Goal: Information Seeking & Learning: Learn about a topic

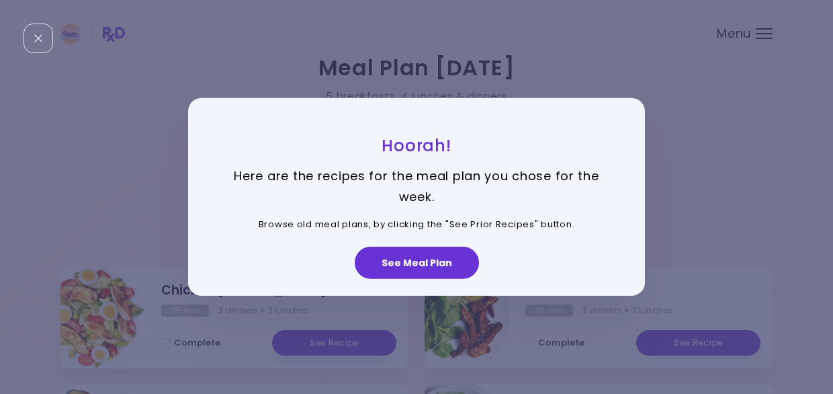
click at [355, 186] on p "Here are the recipes for the meal plan you chose for the week." at bounding box center [417, 186] width 390 height 41
click at [410, 255] on button "See Meal Plan" at bounding box center [417, 263] width 124 height 32
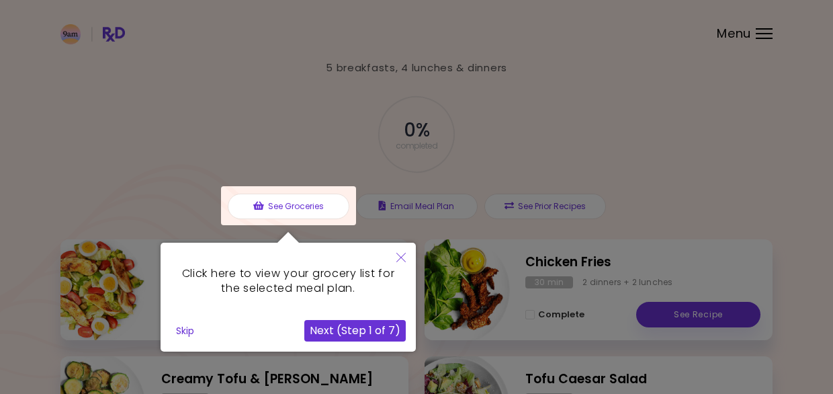
scroll to position [30, 0]
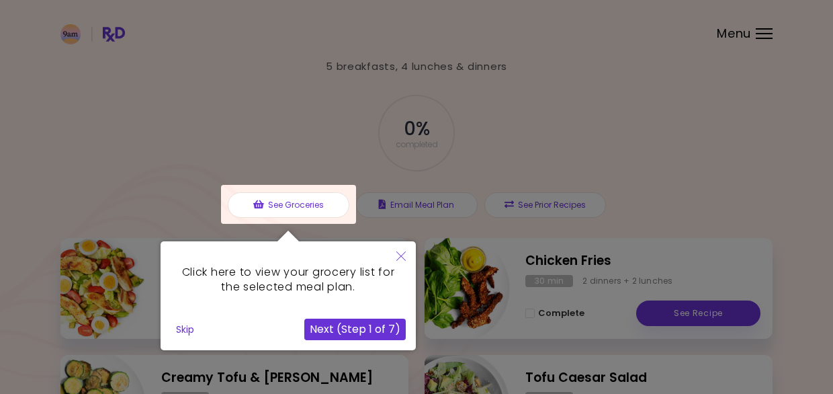
click at [398, 254] on icon "Close" at bounding box center [400, 255] width 9 height 9
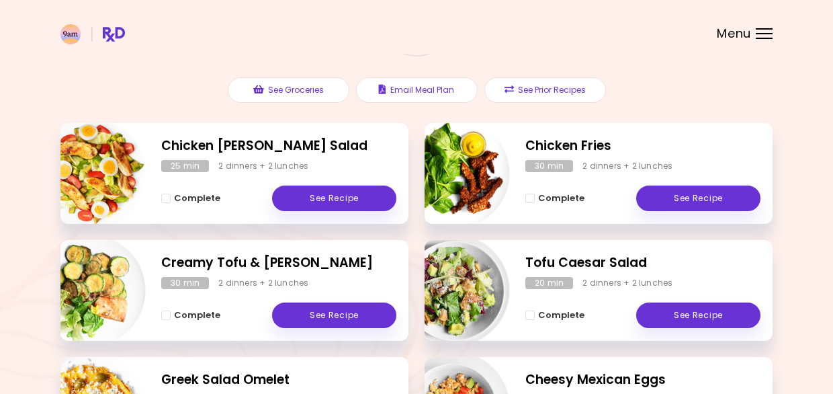
scroll to position [146, 0]
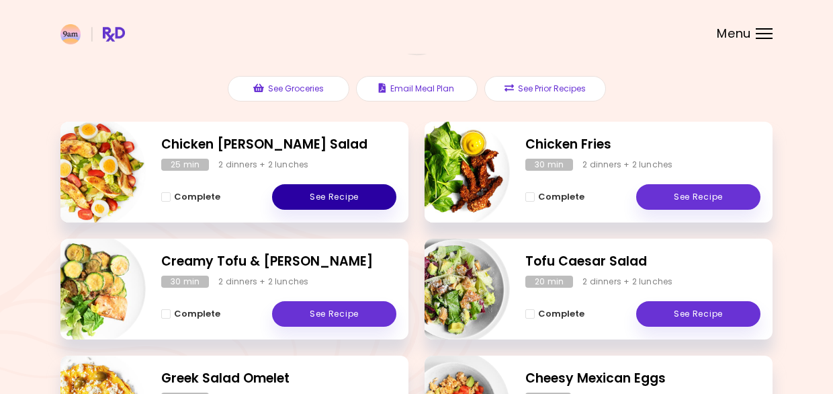
click at [337, 195] on link "See Recipe" at bounding box center [334, 197] width 124 height 26
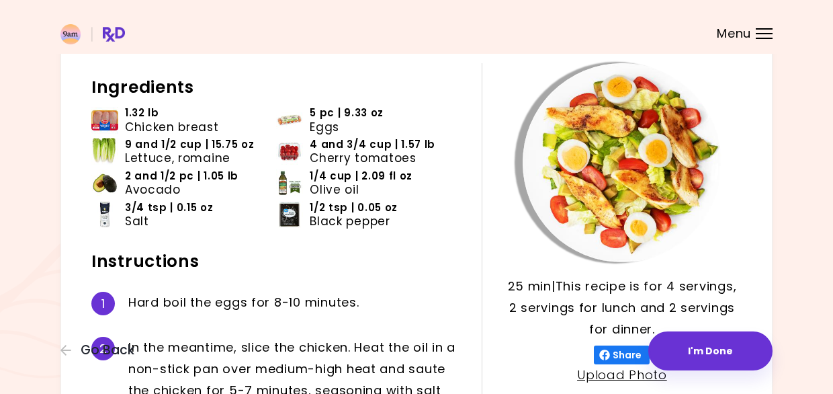
scroll to position [59, 0]
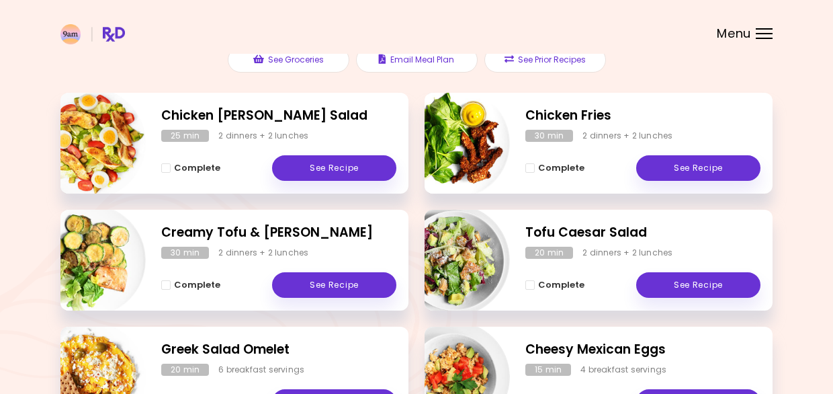
scroll to position [178, 0]
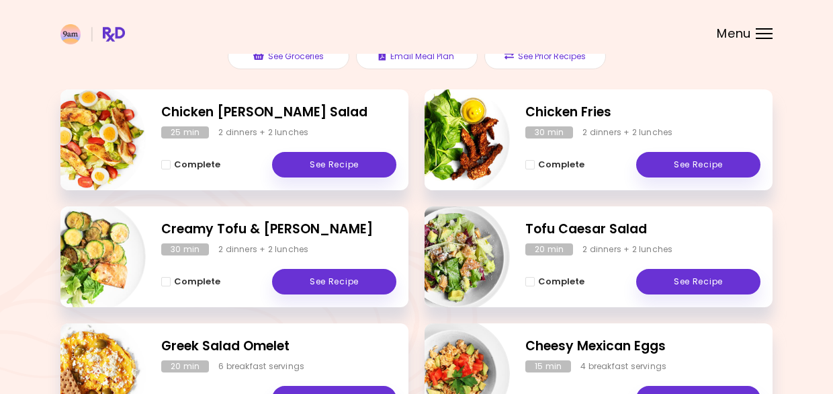
click at [530, 107] on h2 "Chicken Fries" at bounding box center [642, 112] width 235 height 19
click at [472, 115] on img "Info - Chicken Fries" at bounding box center [454, 140] width 112 height 112
select select "*"
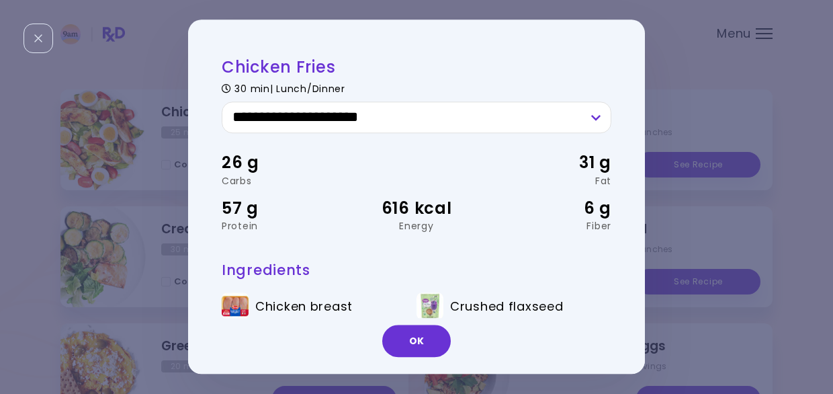
scroll to position [0, 0]
click at [709, 187] on div "**********" at bounding box center [416, 197] width 833 height 394
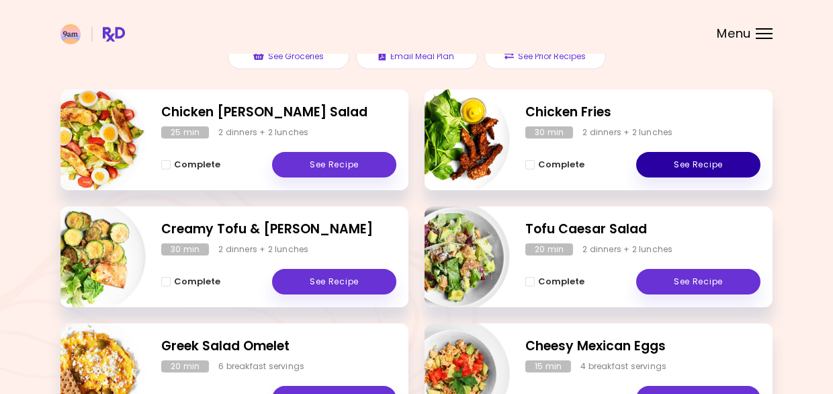
click at [687, 158] on link "See Recipe" at bounding box center [698, 165] width 124 height 26
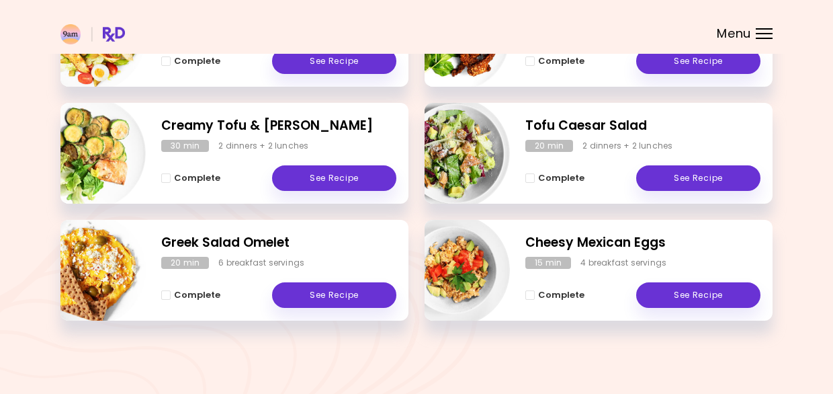
scroll to position [281, 0]
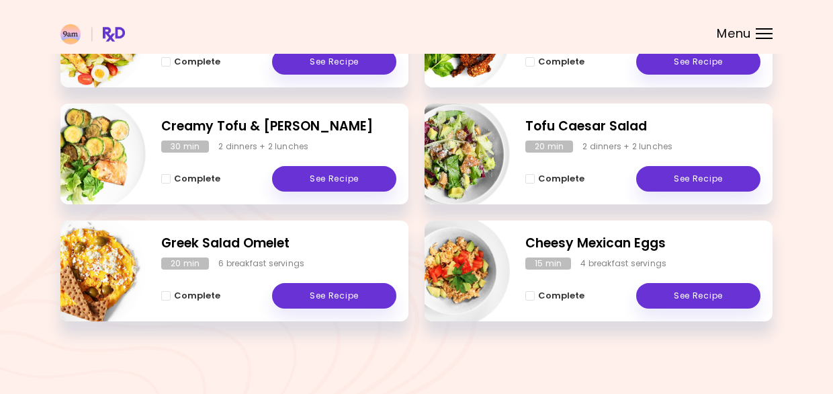
click at [268, 244] on h2 "Greek Salad Omelet" at bounding box center [278, 243] width 235 height 19
click at [311, 290] on link "See Recipe" at bounding box center [334, 296] width 124 height 26
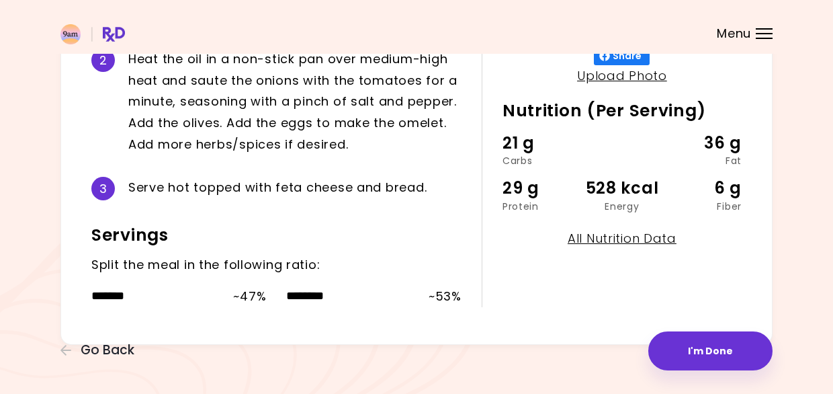
scroll to position [392, 0]
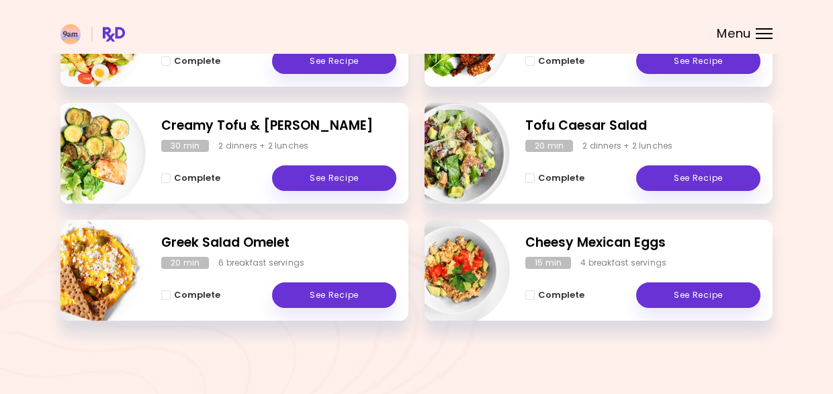
scroll to position [281, 0]
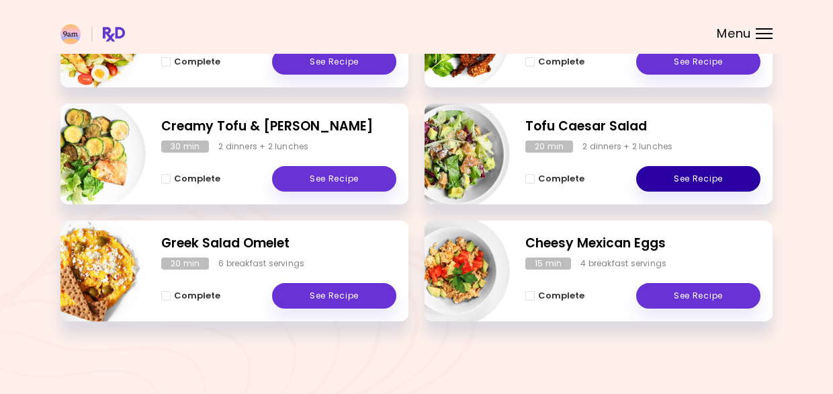
click at [685, 167] on link "See Recipe" at bounding box center [698, 179] width 124 height 26
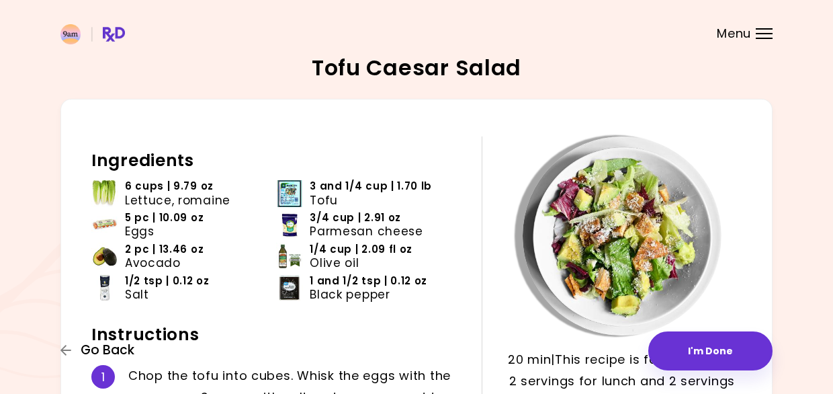
click at [65, 349] on icon "button" at bounding box center [66, 350] width 12 height 12
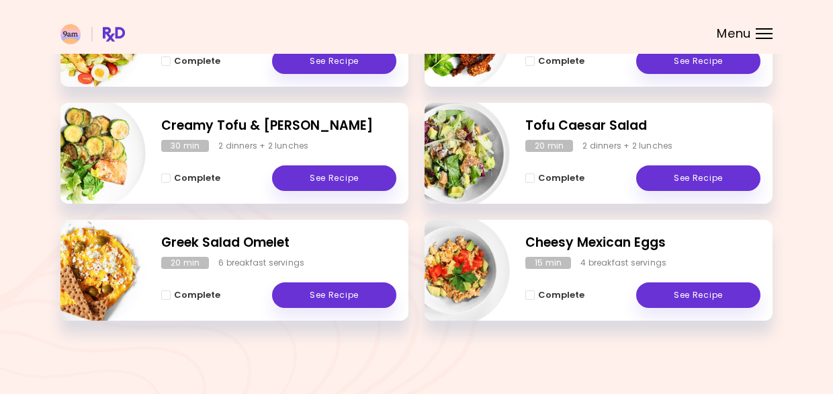
scroll to position [281, 0]
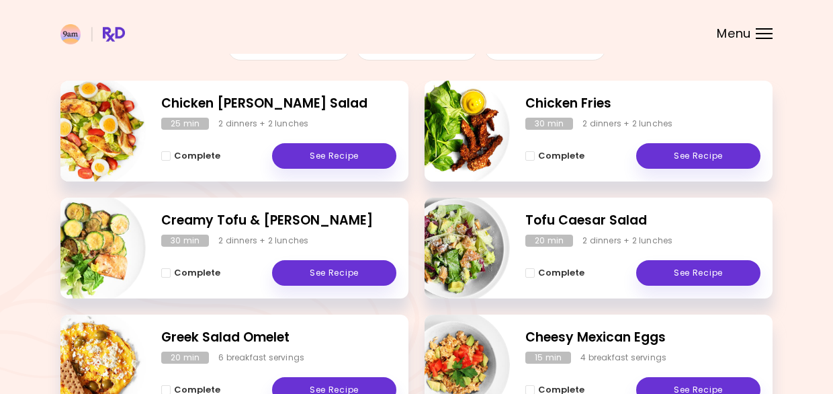
scroll to position [185, 0]
